Goal: Download file/media

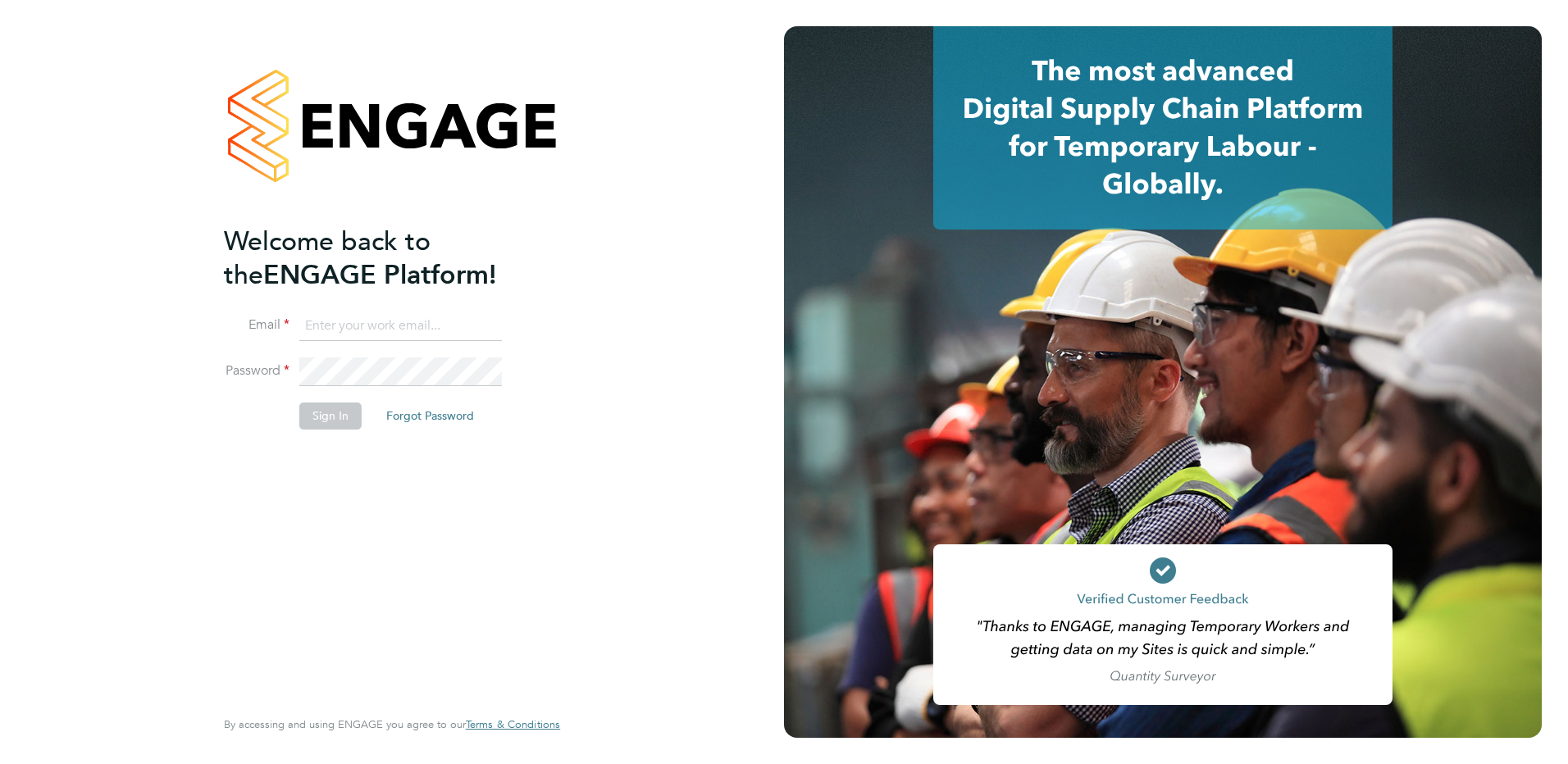
type input "[PERSON_NAME][EMAIL_ADDRESS][PERSON_NAME][DOMAIN_NAME]"
click at [318, 404] on button "Sign In" at bounding box center [330, 415] width 62 height 26
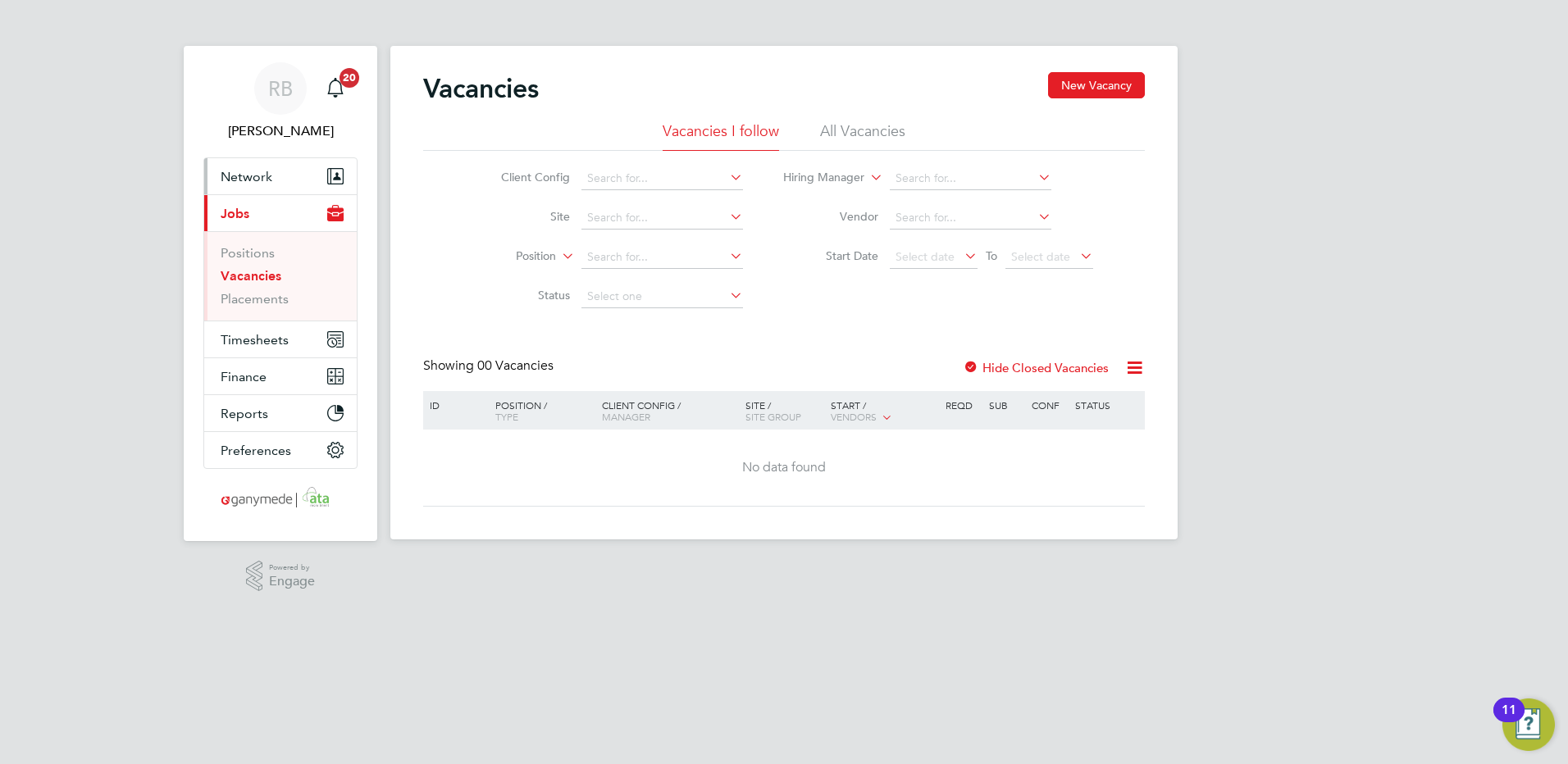
click at [252, 165] on button "Network" at bounding box center [280, 176] width 153 height 36
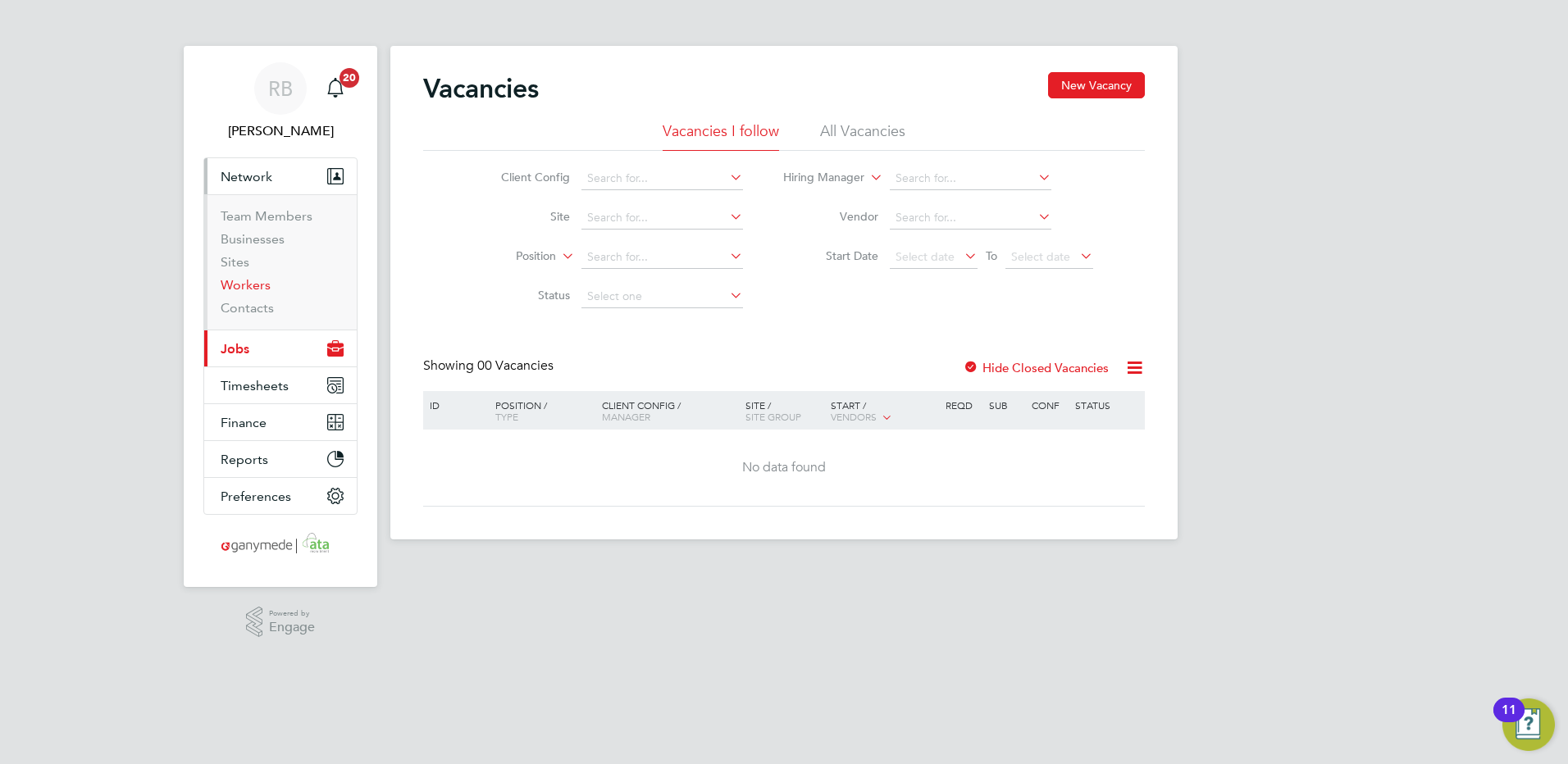
click at [231, 282] on link "Workers" at bounding box center [245, 285] width 50 height 15
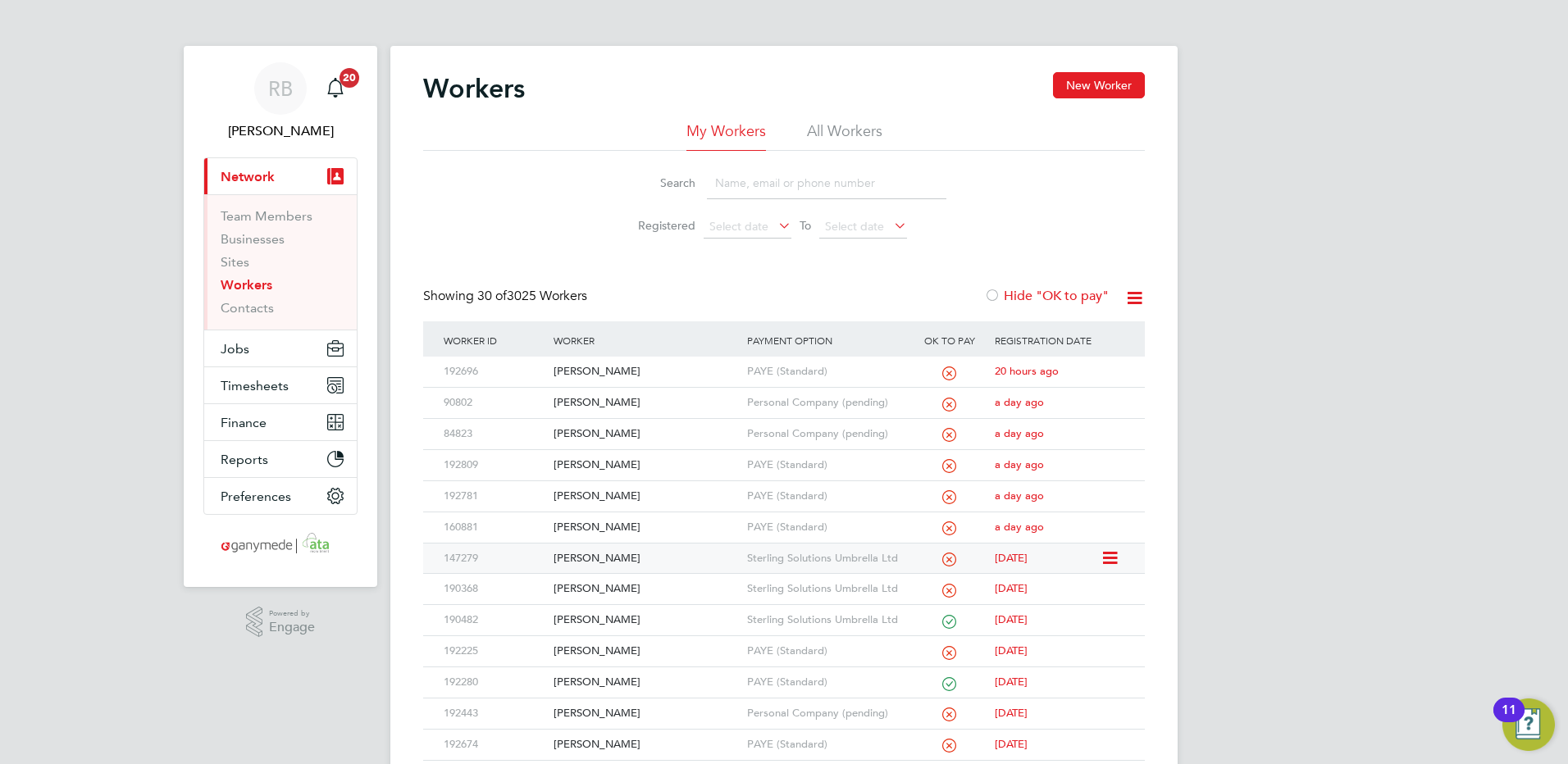
click at [637, 561] on div "Dwight Antoine" at bounding box center [646, 559] width 193 height 30
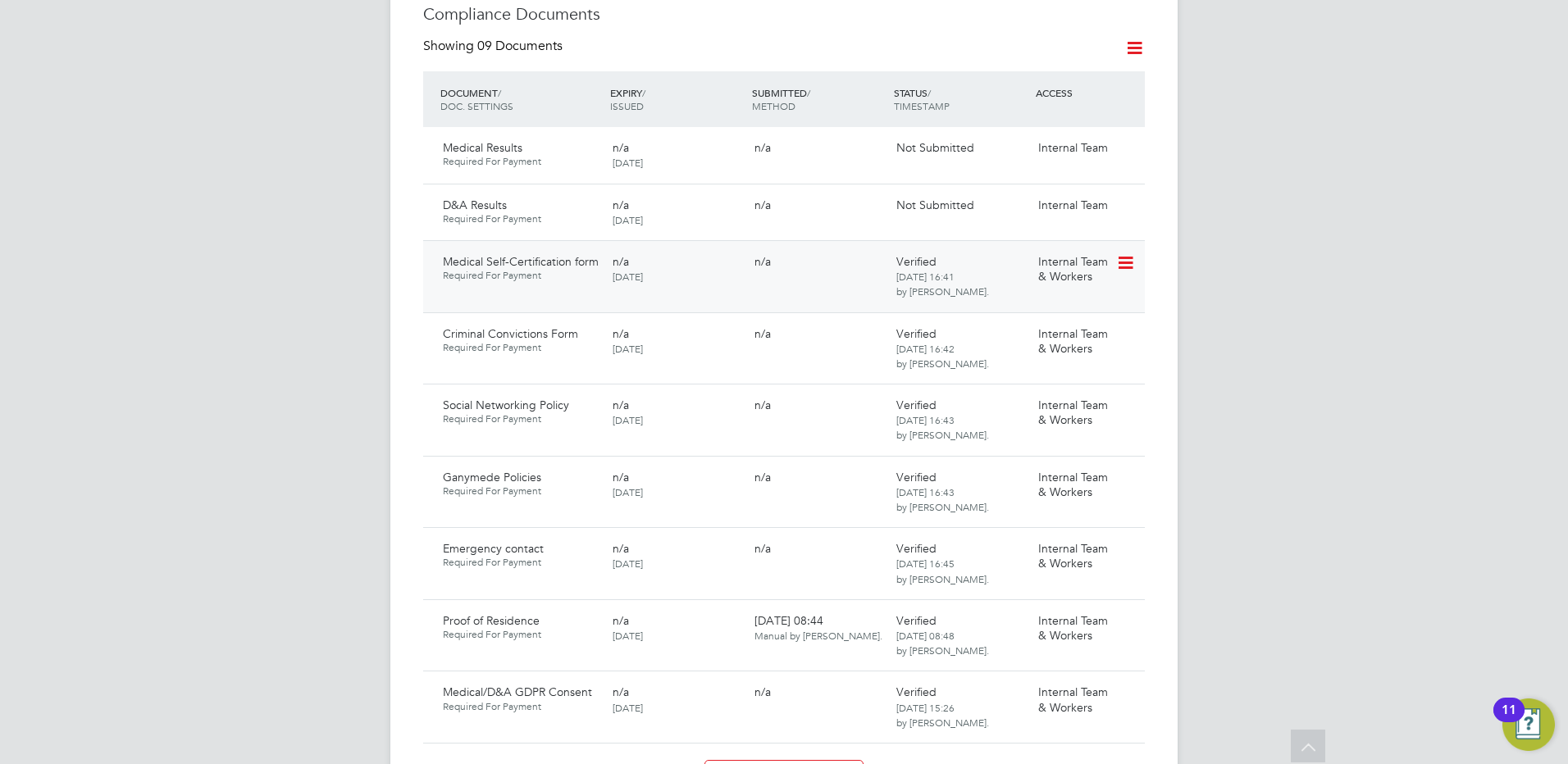
scroll to position [984, 0]
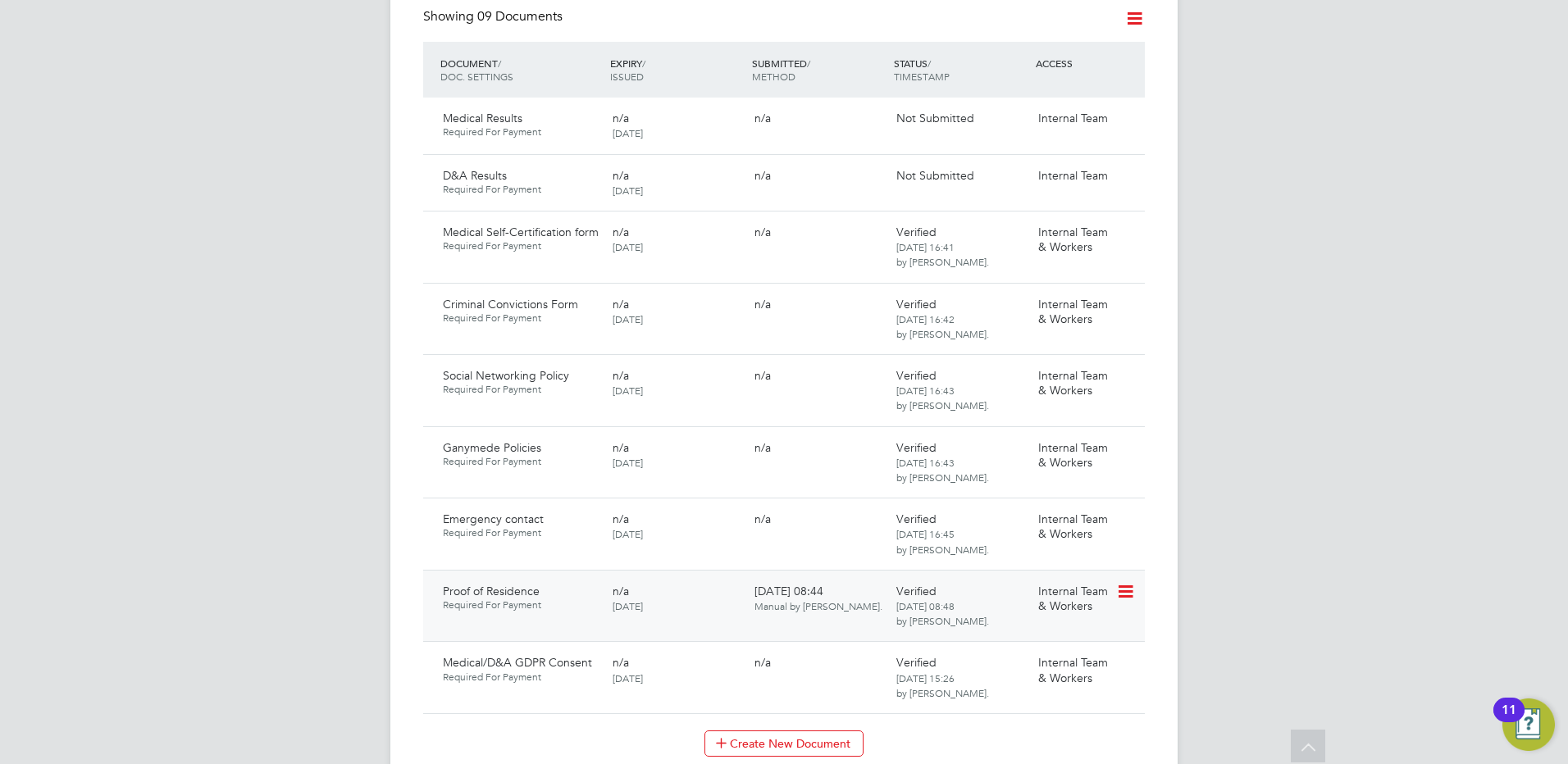
click at [1131, 596] on icon at bounding box center [1124, 592] width 16 height 20
click at [1084, 651] on li "Download Document" at bounding box center [1066, 655] width 130 height 23
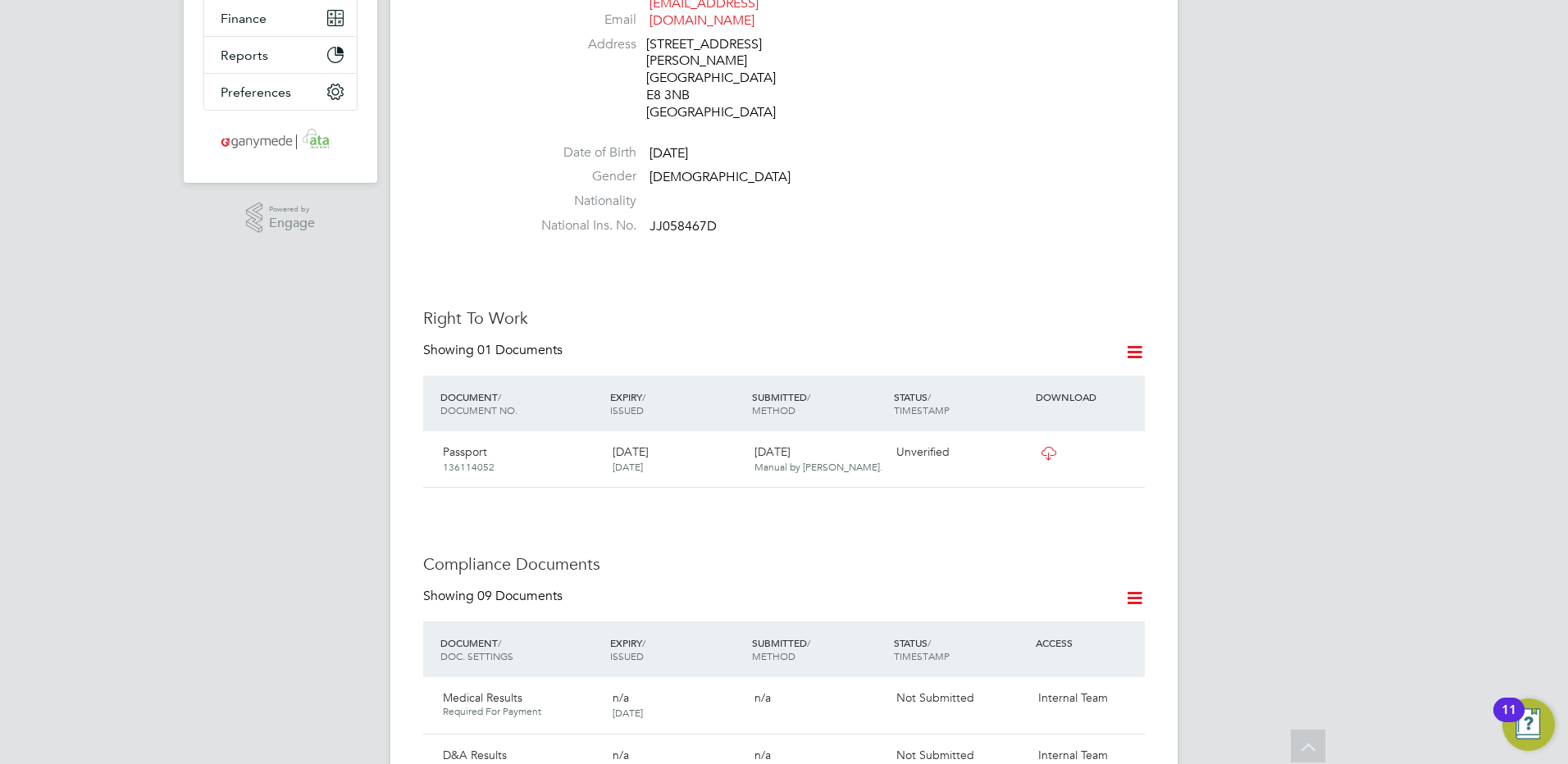
scroll to position [246, 0]
